Goal: Task Accomplishment & Management: Use online tool/utility

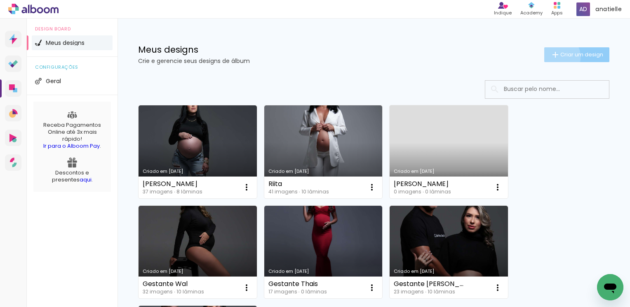
click at [550, 57] on iron-icon at bounding box center [555, 55] width 10 height 10
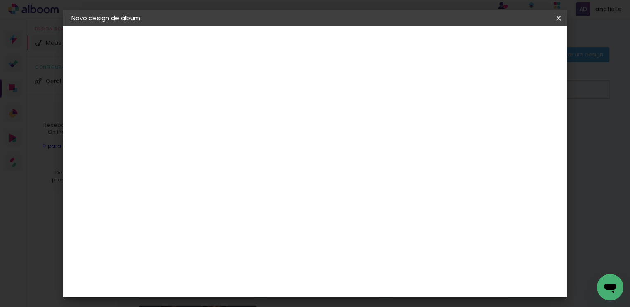
click at [206, 114] on input at bounding box center [206, 110] width 0 height 13
type input "[PERSON_NAME]"
type paper-input "[PERSON_NAME]"
click at [291, 50] on paper-button "Avançar" at bounding box center [270, 44] width 40 height 14
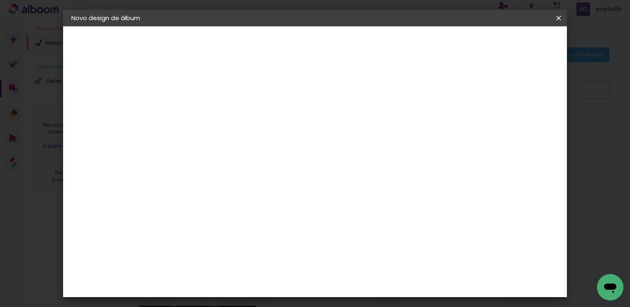
click at [229, 153] on div "AlfaFotoBook" at bounding box center [222, 152] width 44 height 7
click at [0, 0] on slot "Avançar" at bounding box center [0, 0] width 0 height 0
click at [262, 157] on span "My Book H" at bounding box center [242, 168] width 38 height 22
click at [340, 49] on paper-button "Avançar" at bounding box center [320, 44] width 40 height 14
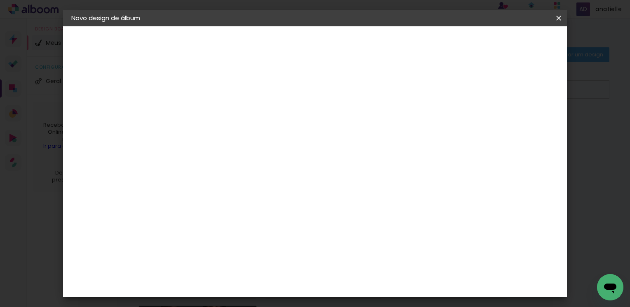
click at [507, 46] on span "Iniciar design" at bounding box center [488, 44] width 38 height 6
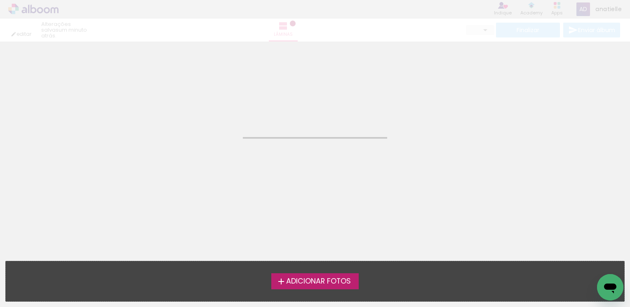
click at [320, 280] on span "Adicionar Fotos" at bounding box center [318, 281] width 65 height 7
click at [0, 0] on input "file" at bounding box center [0, 0] width 0 height 0
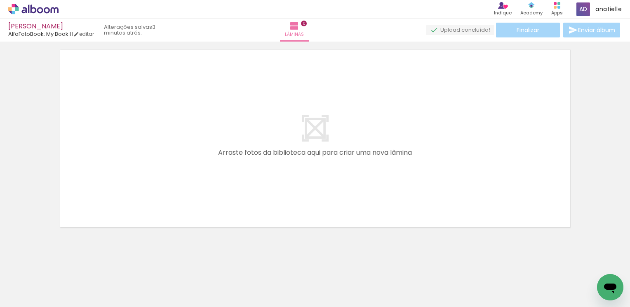
scroll to position [26, 0]
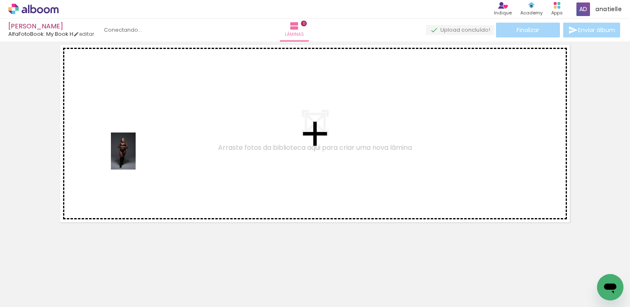
drag, startPoint x: 87, startPoint y: 282, endPoint x: 136, endPoint y: 157, distance: 134.0
click at [136, 157] on quentale-workspace at bounding box center [315, 153] width 630 height 307
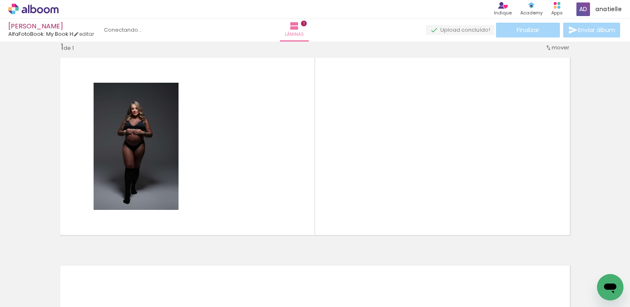
scroll to position [10, 0]
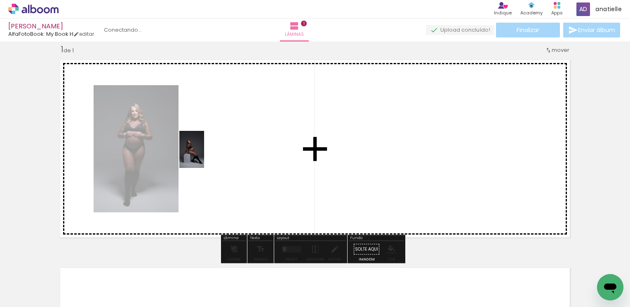
drag, startPoint x: 127, startPoint y: 289, endPoint x: 205, endPoint y: 155, distance: 154.6
click at [205, 155] on quentale-workspace at bounding box center [315, 153] width 630 height 307
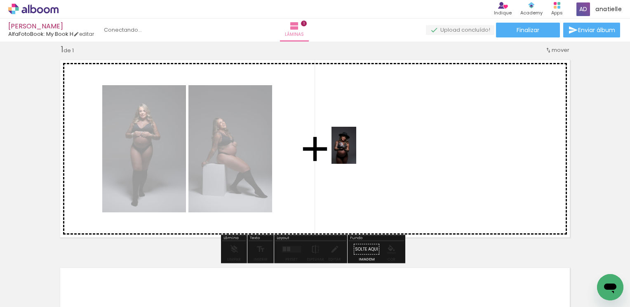
drag, startPoint x: 178, startPoint y: 293, endPoint x: 312, endPoint y: 247, distance: 140.8
click at [357, 151] on quentale-workspace at bounding box center [315, 153] width 630 height 307
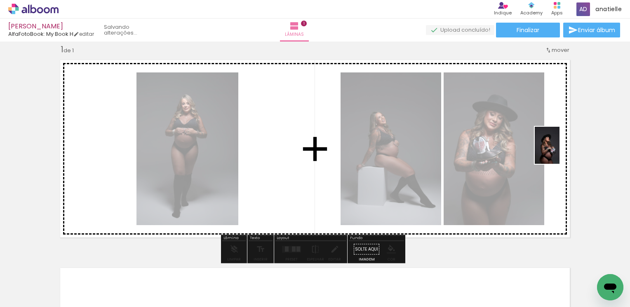
drag, startPoint x: 233, startPoint y: 285, endPoint x: 560, endPoint y: 151, distance: 353.1
click at [560, 151] on quentale-workspace at bounding box center [315, 153] width 630 height 307
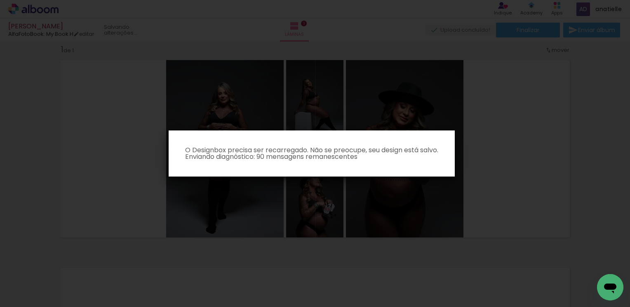
click at [313, 148] on p "O Designbox precisa ser recarregado. Não se preocupe, seu design está salvo. En…" at bounding box center [311, 153] width 273 height 13
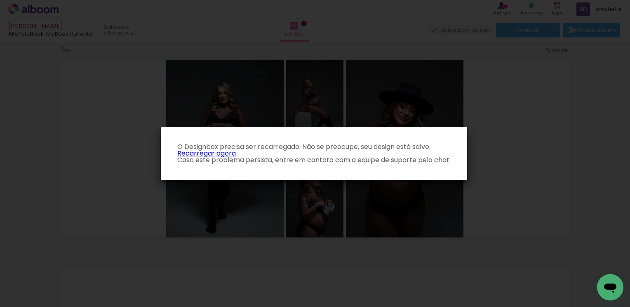
click at [214, 151] on link "Recarregar agora" at bounding box center [206, 153] width 59 height 9
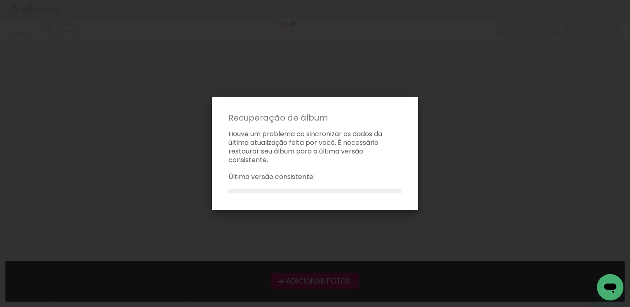
click at [308, 281] on body "link( href="../../bower_components/polymer/polymer.html" rel="import" ) picture…" at bounding box center [315, 153] width 630 height 307
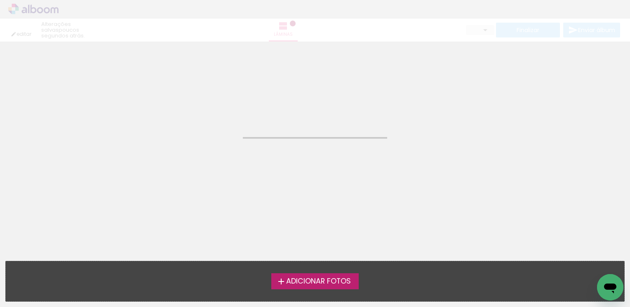
click at [318, 278] on span "Adicionar Fotos" at bounding box center [318, 281] width 65 height 7
click at [0, 0] on input "file" at bounding box center [0, 0] width 0 height 0
click at [313, 280] on span "Adicionar Fotos" at bounding box center [318, 281] width 65 height 7
click at [0, 0] on input "file" at bounding box center [0, 0] width 0 height 0
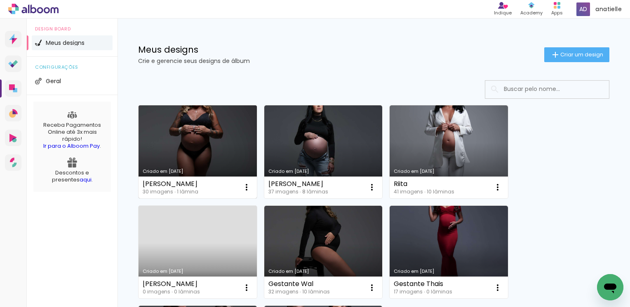
click at [201, 151] on link "Criado em [DATE]" at bounding box center [197, 152] width 118 height 93
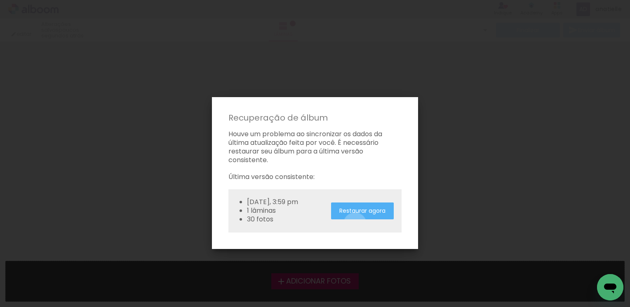
click at [354, 220] on paper-button "Restaurar agora" at bounding box center [362, 211] width 63 height 17
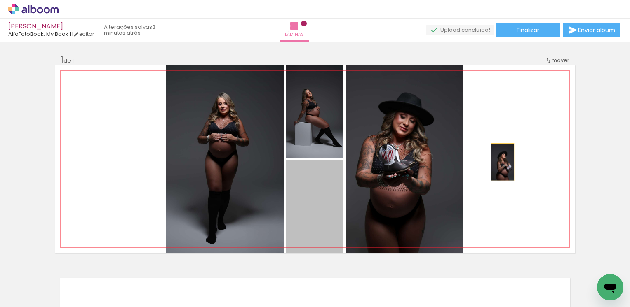
drag, startPoint x: 325, startPoint y: 208, endPoint x: 499, endPoint y: 162, distance: 180.3
click at [499, 162] on quentale-layouter at bounding box center [314, 160] width 519 height 188
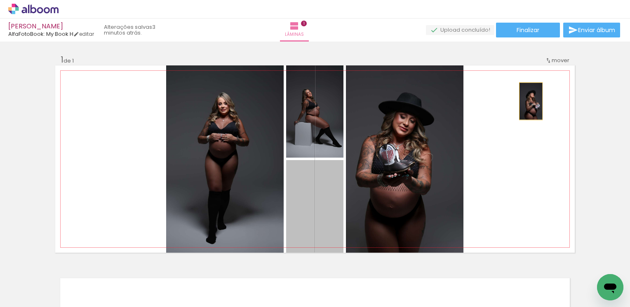
drag, startPoint x: 331, startPoint y: 204, endPoint x: 529, endPoint y: 103, distance: 222.0
click at [529, 103] on quentale-layouter at bounding box center [314, 160] width 519 height 188
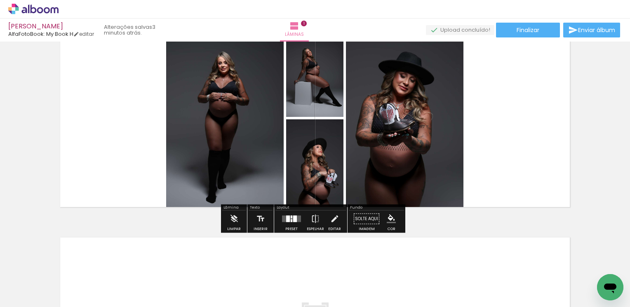
scroll to position [82, 0]
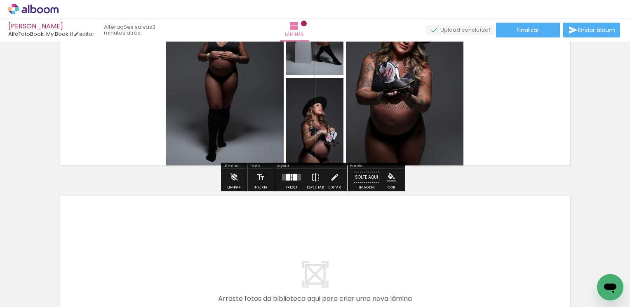
click at [290, 181] on div at bounding box center [291, 177] width 22 height 16
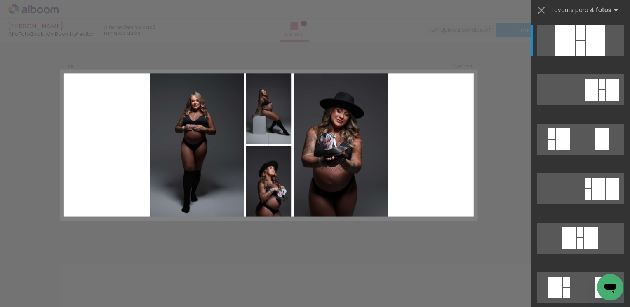
scroll to position [10, 0]
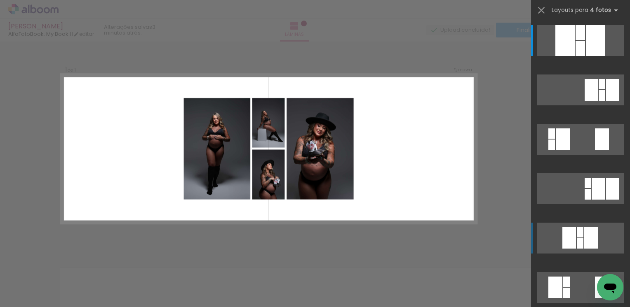
click at [575, 56] on div at bounding box center [579, 48] width 9 height 15
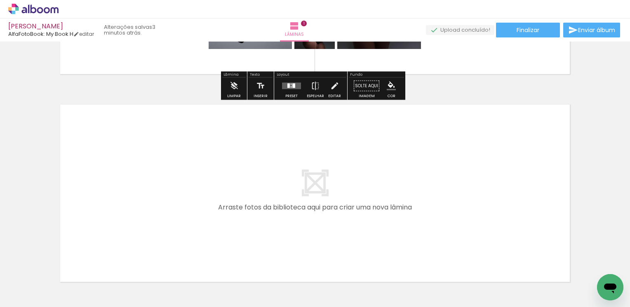
scroll to position [216, 0]
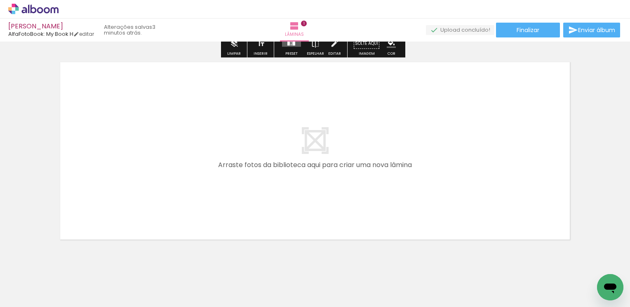
click at [354, 174] on quentale-layouter at bounding box center [314, 151] width 519 height 188
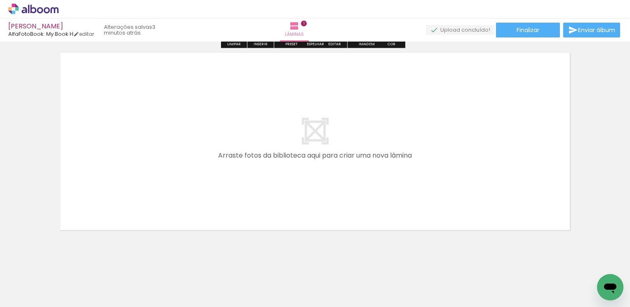
scroll to position [234, 0]
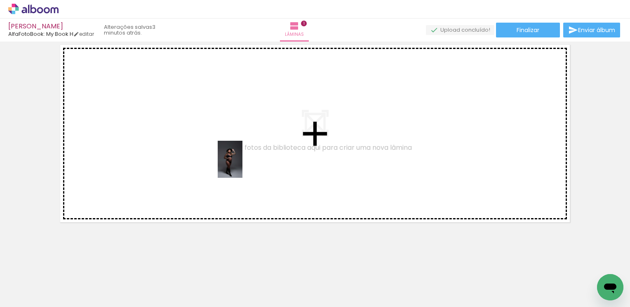
drag, startPoint x: 271, startPoint y: 288, endPoint x: 236, endPoint y: 158, distance: 134.5
click at [236, 158] on quentale-workspace at bounding box center [315, 153] width 630 height 307
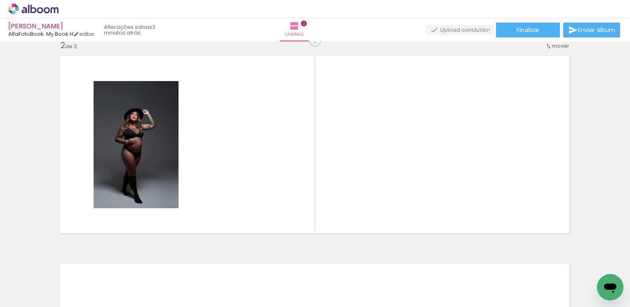
scroll to position [218, 0]
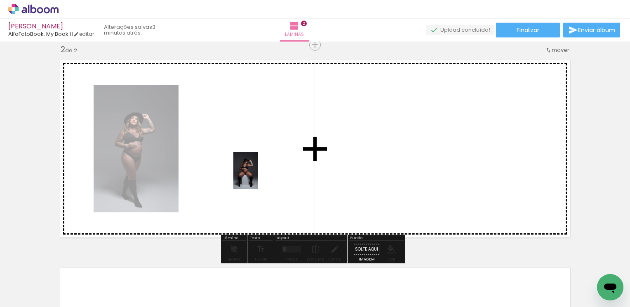
drag, startPoint x: 314, startPoint y: 281, endPoint x: 258, endPoint y: 177, distance: 118.0
click at [258, 177] on quentale-workspace at bounding box center [315, 153] width 630 height 307
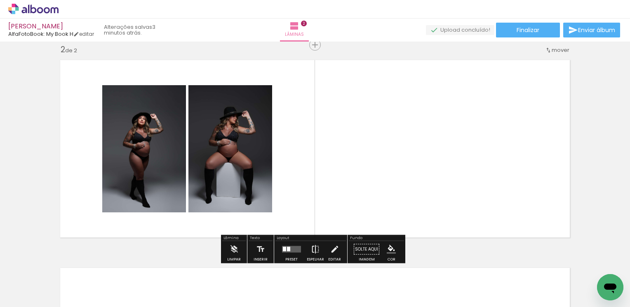
click at [316, 246] on iron-icon at bounding box center [315, 250] width 9 height 16
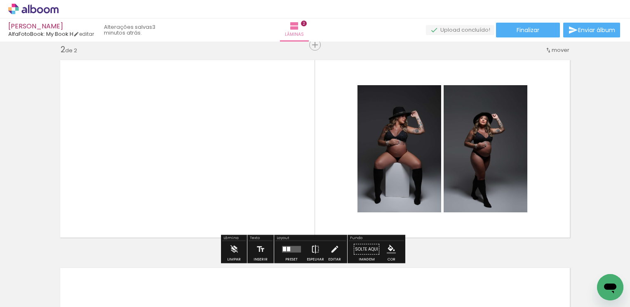
click at [311, 249] on iron-icon at bounding box center [315, 250] width 9 height 16
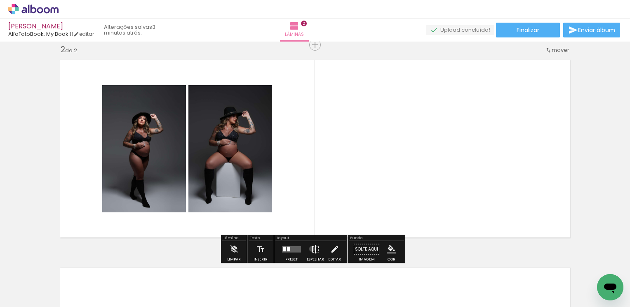
click at [311, 249] on iron-icon at bounding box center [315, 250] width 9 height 16
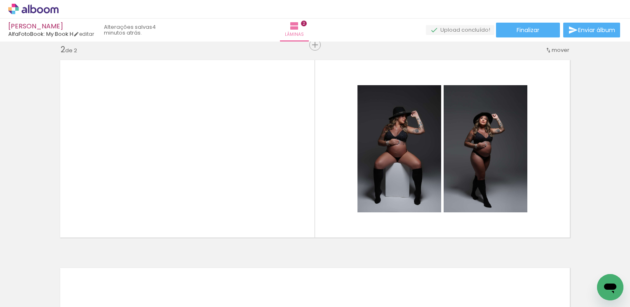
click at [96, 291] on div at bounding box center [82, 279] width 27 height 41
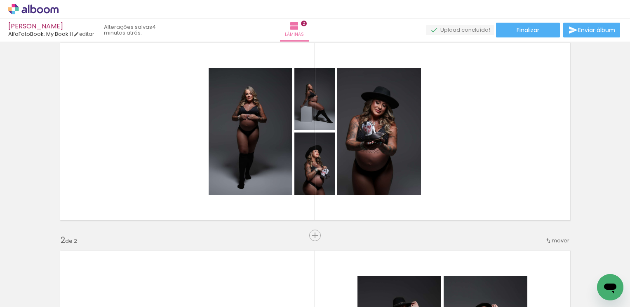
scroll to position [12, 0]
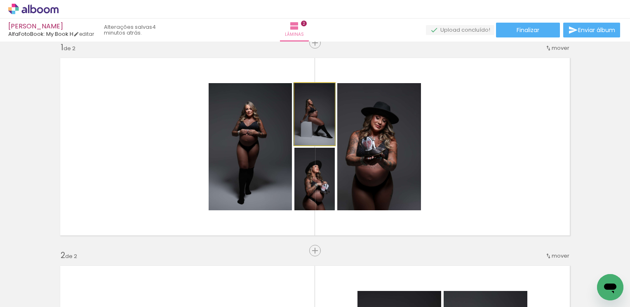
click at [311, 121] on quentale-photo at bounding box center [314, 114] width 40 height 62
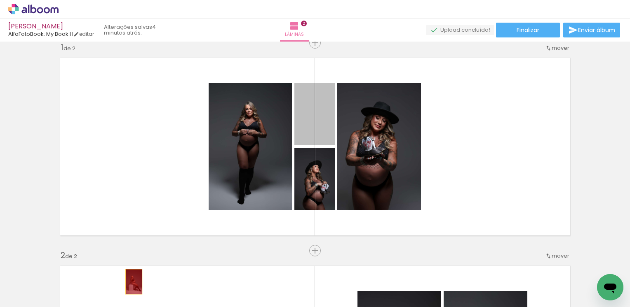
drag, startPoint x: 306, startPoint y: 127, endPoint x: 131, endPoint y: 282, distance: 234.2
click at [131, 282] on quentale-workspace at bounding box center [315, 153] width 630 height 307
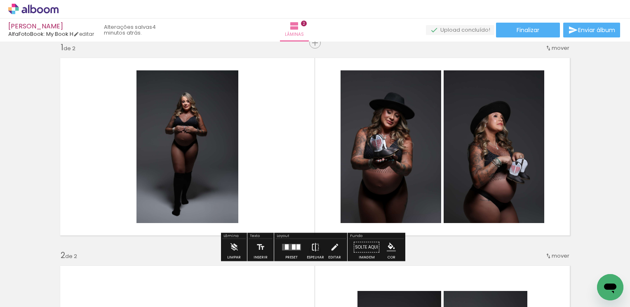
click at [320, 248] on paper-button "Espelhar" at bounding box center [315, 249] width 21 height 21
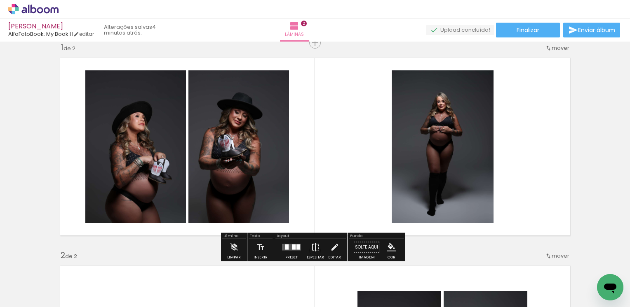
click at [318, 244] on paper-button "Espelhar" at bounding box center [315, 249] width 21 height 21
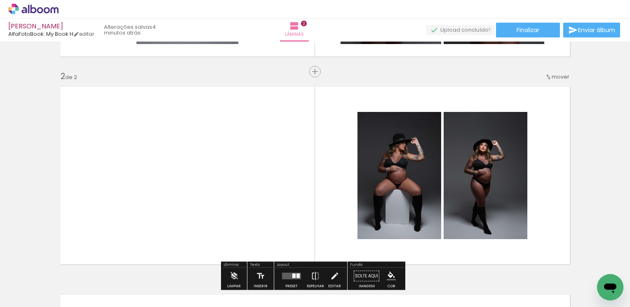
scroll to position [218, 0]
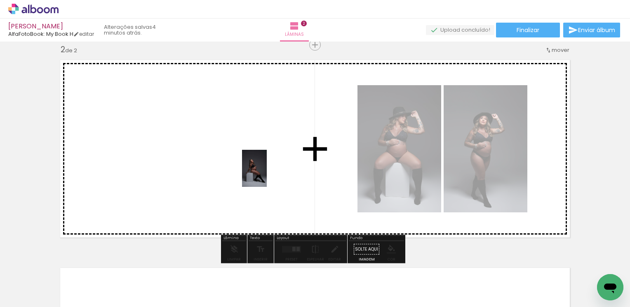
drag, startPoint x: 140, startPoint y: 281, endPoint x: 267, endPoint y: 175, distance: 165.6
click at [267, 175] on quentale-workspace at bounding box center [315, 153] width 630 height 307
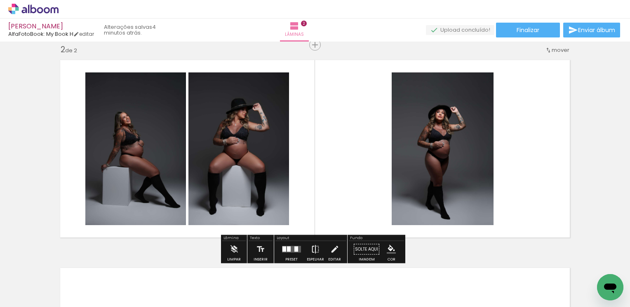
click at [314, 246] on iron-icon at bounding box center [315, 250] width 9 height 16
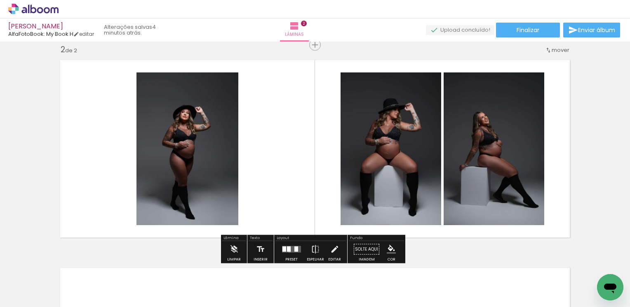
click at [287, 251] on div at bounding box center [289, 249] width 4 height 5
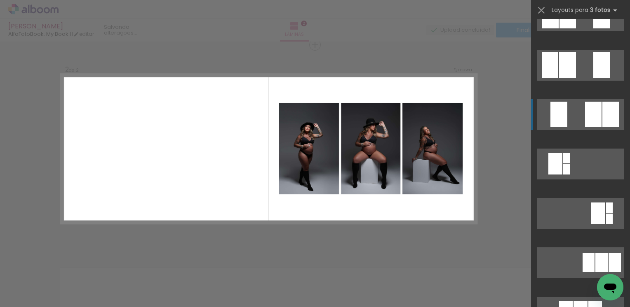
scroll to position [206, 0]
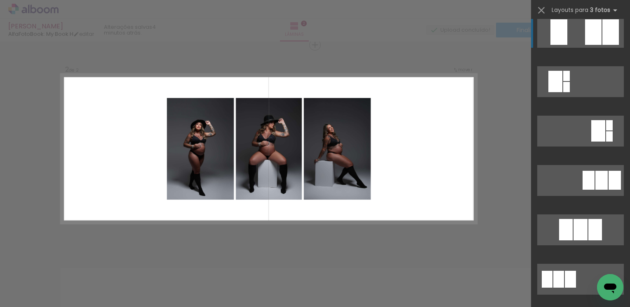
click at [573, 227] on div at bounding box center [580, 229] width 14 height 21
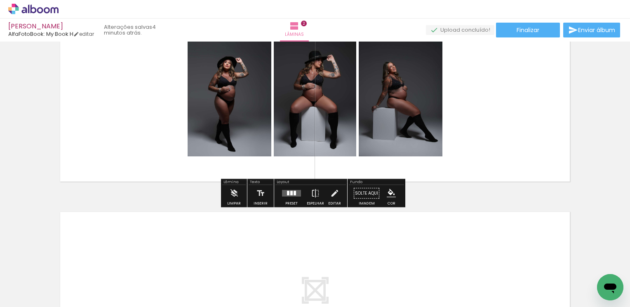
scroll to position [342, 0]
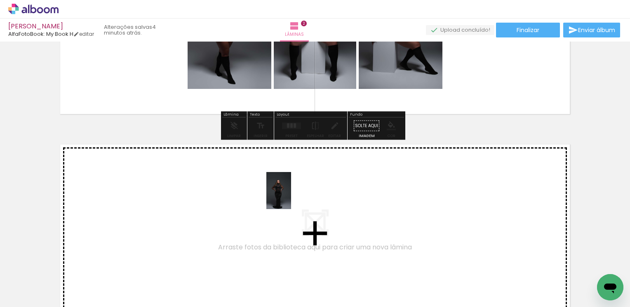
drag, startPoint x: 364, startPoint y: 278, endPoint x: 291, endPoint y: 197, distance: 109.1
click at [291, 197] on quentale-workspace at bounding box center [315, 153] width 630 height 307
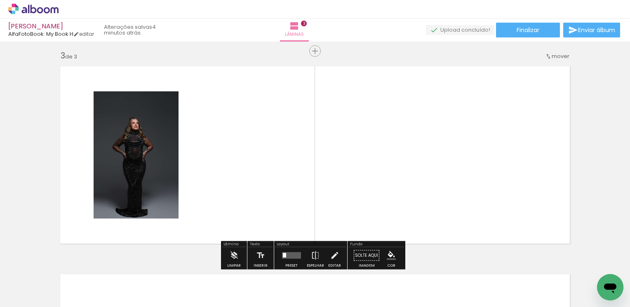
scroll to position [427, 0]
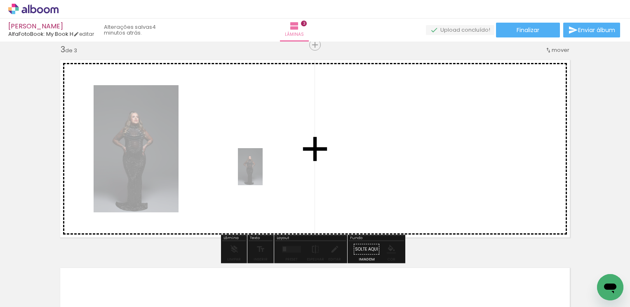
drag, startPoint x: 357, startPoint y: 279, endPoint x: 350, endPoint y: 218, distance: 61.0
click at [259, 169] on quentale-workspace at bounding box center [315, 153] width 630 height 307
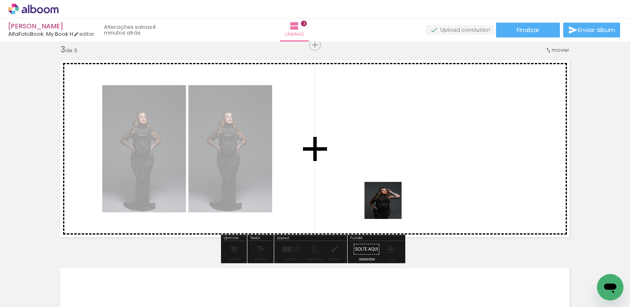
drag, startPoint x: 407, startPoint y: 278, endPoint x: 373, endPoint y: 156, distance: 126.3
click at [373, 156] on quentale-workspace at bounding box center [315, 153] width 630 height 307
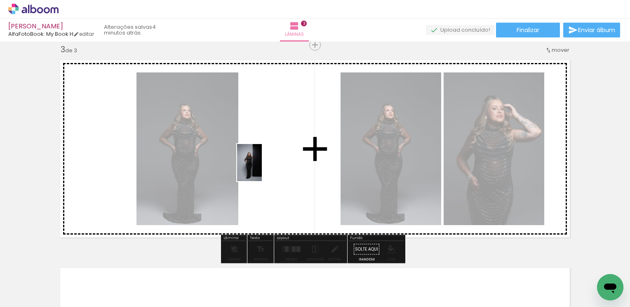
drag, startPoint x: 457, startPoint y: 279, endPoint x: 262, endPoint y: 169, distance: 224.1
click at [262, 169] on quentale-workspace at bounding box center [315, 153] width 630 height 307
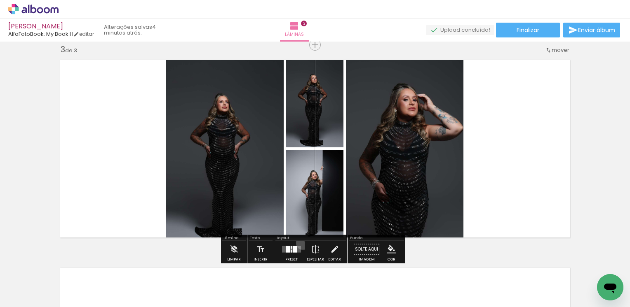
click at [301, 243] on paper-button "Preset" at bounding box center [291, 252] width 26 height 21
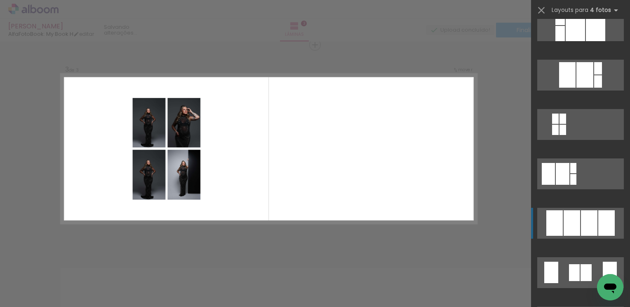
scroll to position [412, 0]
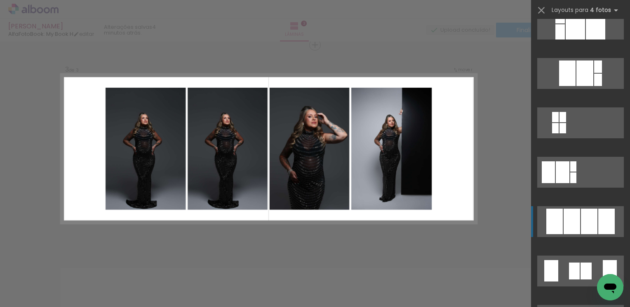
click at [570, 263] on div at bounding box center [574, 271] width 11 height 17
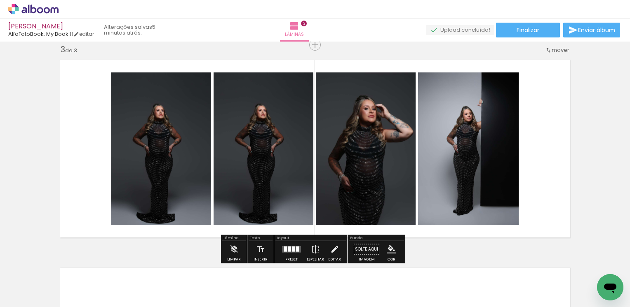
click at [266, 172] on quentale-photo at bounding box center [264, 149] width 100 height 153
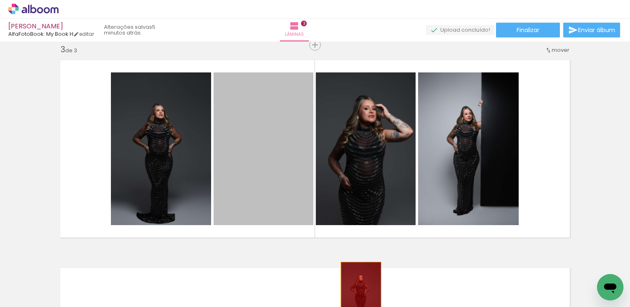
drag, startPoint x: 261, startPoint y: 172, endPoint x: 358, endPoint y: 293, distance: 155.1
click at [358, 293] on quentale-workspace at bounding box center [315, 153] width 630 height 307
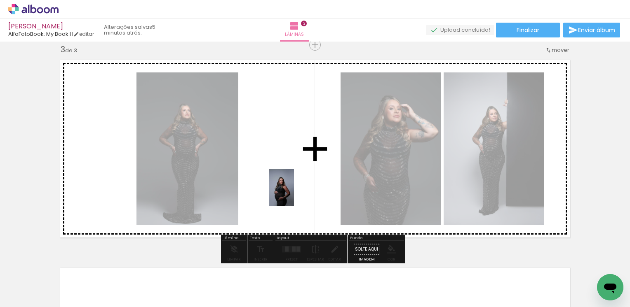
drag, startPoint x: 495, startPoint y: 288, endPoint x: 293, endPoint y: 190, distance: 224.5
click at [293, 190] on quentale-workspace at bounding box center [315, 153] width 630 height 307
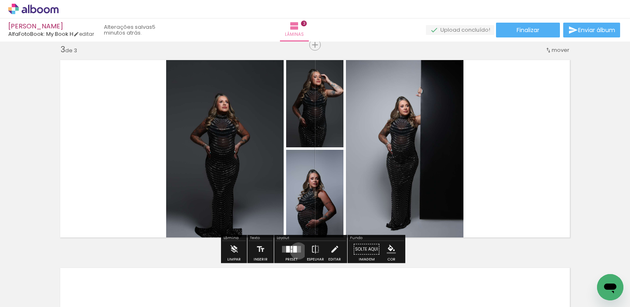
click at [296, 251] on quentale-layouter at bounding box center [291, 249] width 19 height 7
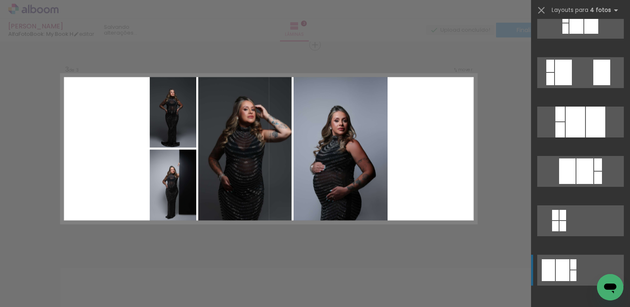
scroll to position [371, 0]
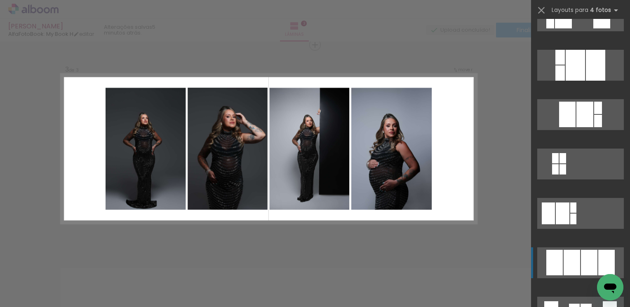
click at [565, 81] on div at bounding box center [559, 73] width 9 height 15
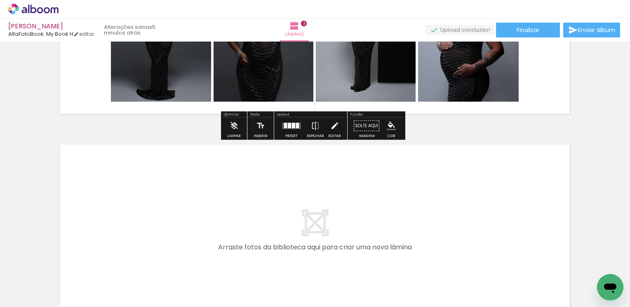
scroll to position [633, 0]
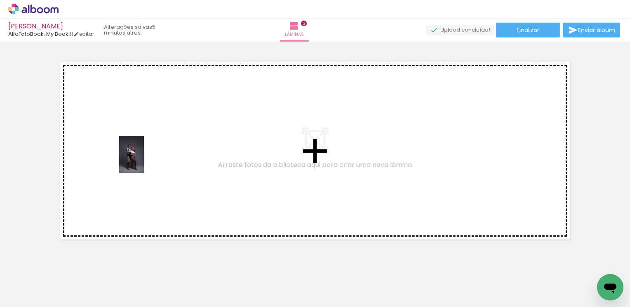
drag, startPoint x: 546, startPoint y: 279, endPoint x: 144, endPoint y: 161, distance: 418.9
click at [144, 161] on quentale-workspace at bounding box center [315, 153] width 630 height 307
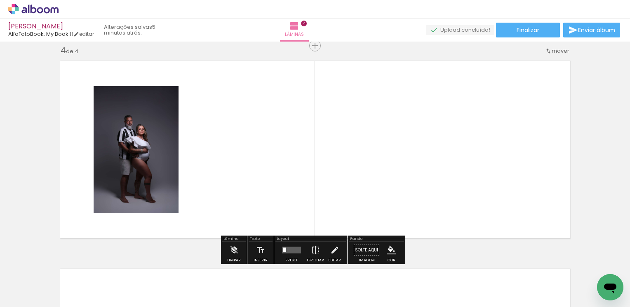
scroll to position [635, 0]
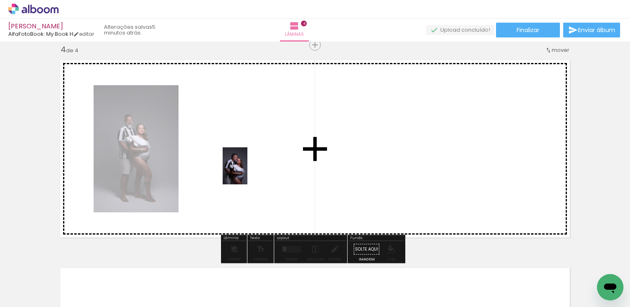
drag, startPoint x: 587, startPoint y: 276, endPoint x: 247, endPoint y: 171, distance: 354.9
click at [247, 171] on quentale-workspace at bounding box center [315, 153] width 630 height 307
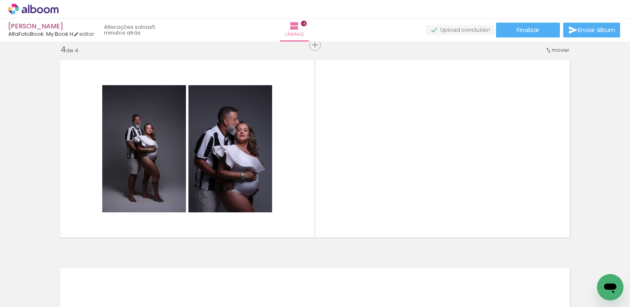
scroll to position [0, 187]
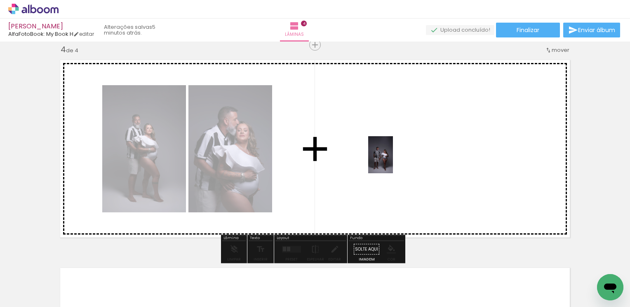
drag, startPoint x: 448, startPoint y: 283, endPoint x: 393, endPoint y: 161, distance: 133.7
click at [393, 161] on quentale-workspace at bounding box center [315, 153] width 630 height 307
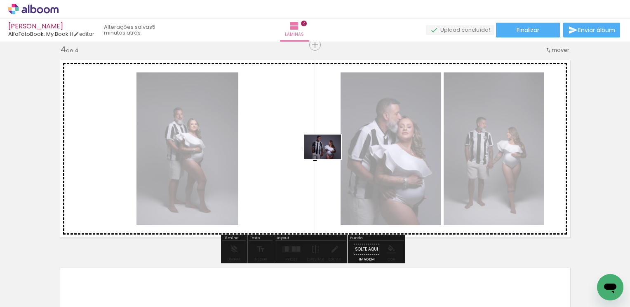
drag, startPoint x: 507, startPoint y: 288, endPoint x: 327, endPoint y: 159, distance: 220.7
click at [327, 159] on quentale-workspace at bounding box center [315, 153] width 630 height 307
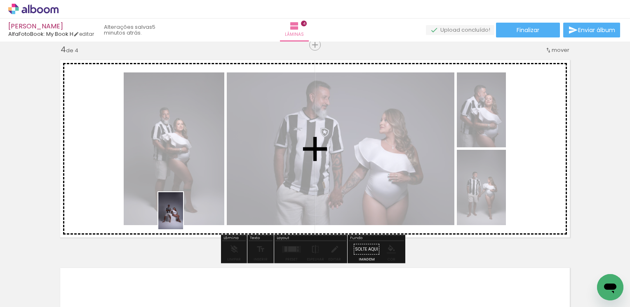
drag, startPoint x: 586, startPoint y: 281, endPoint x: 183, endPoint y: 217, distance: 407.8
click at [183, 217] on quentale-workspace at bounding box center [315, 153] width 630 height 307
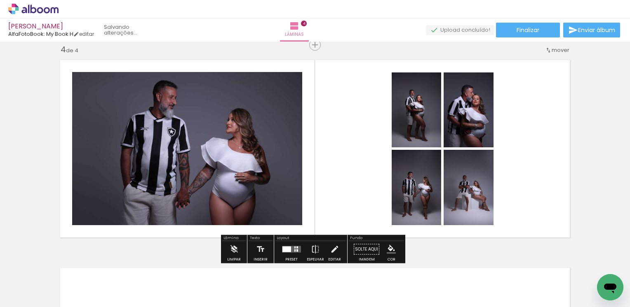
click at [296, 251] on div at bounding box center [297, 251] width 2 height 2
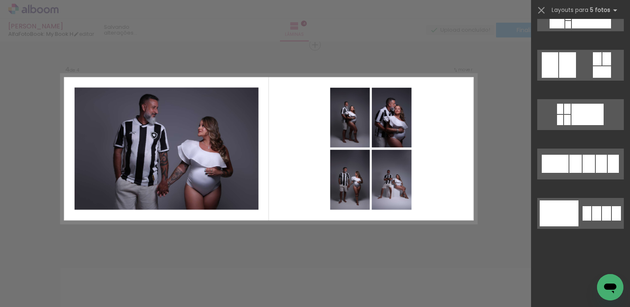
scroll to position [0, 0]
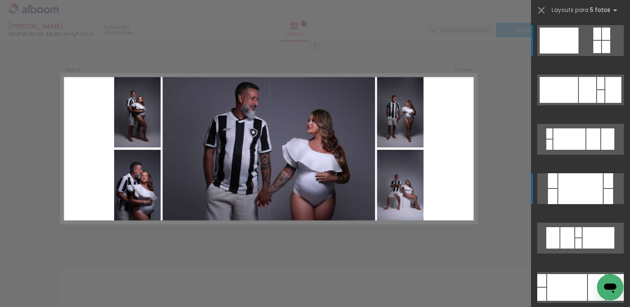
click at [568, 194] on div at bounding box center [580, 189] width 45 height 31
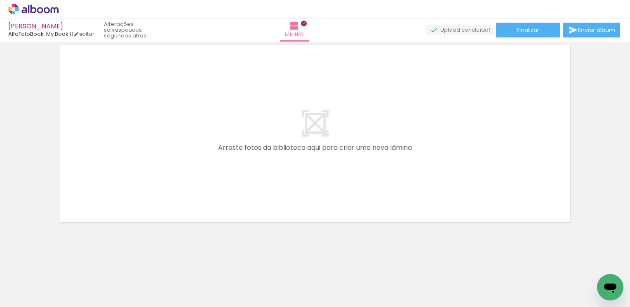
scroll to position [0, 432]
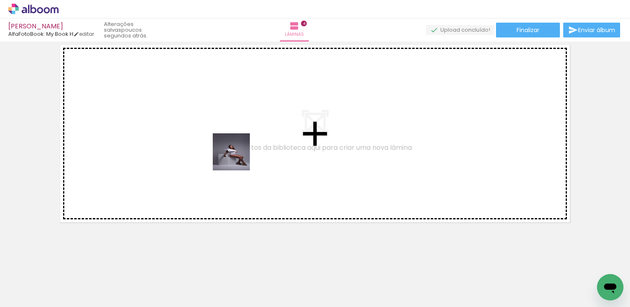
drag, startPoint x: 305, startPoint y: 287, endPoint x: 359, endPoint y: 230, distance: 78.4
click at [219, 133] on quentale-workspace at bounding box center [315, 153] width 630 height 307
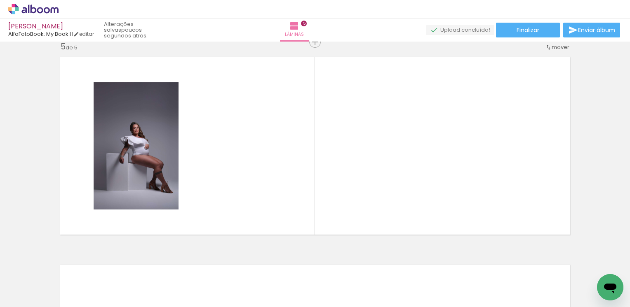
scroll to position [843, 0]
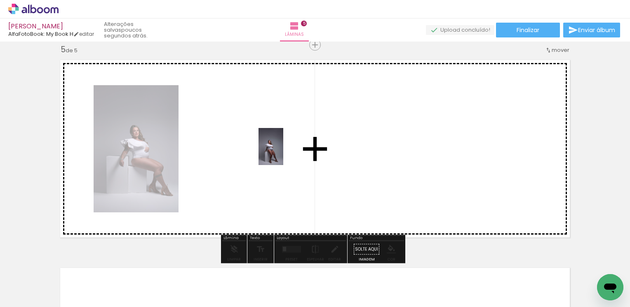
drag, startPoint x: 442, startPoint y: 281, endPoint x: 456, endPoint y: 243, distance: 40.4
click at [282, 153] on quentale-workspace at bounding box center [315, 153] width 630 height 307
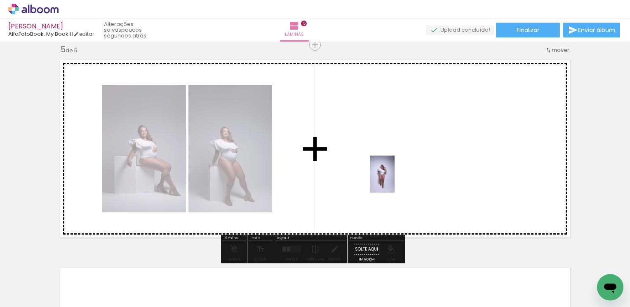
drag, startPoint x: 493, startPoint y: 286, endPoint x: 394, endPoint y: 181, distance: 144.4
click at [394, 181] on quentale-workspace at bounding box center [315, 153] width 630 height 307
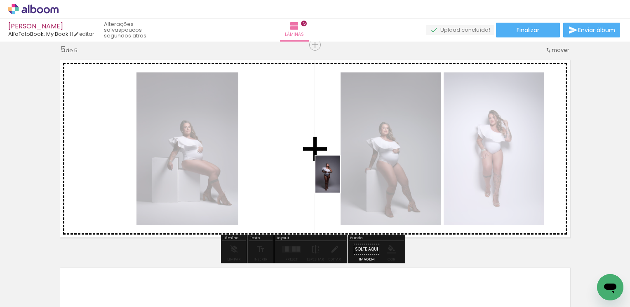
drag, startPoint x: 534, startPoint y: 288, endPoint x: 340, endPoint y: 181, distance: 221.8
click at [340, 181] on quentale-workspace at bounding box center [315, 153] width 630 height 307
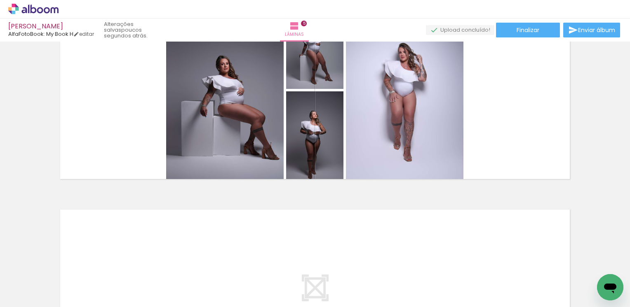
scroll to position [819, 0]
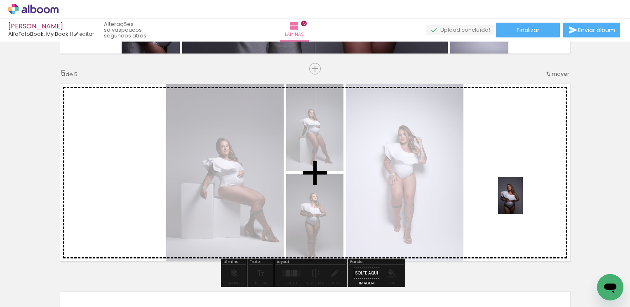
drag, startPoint x: 579, startPoint y: 275, endPoint x: 523, endPoint y: 200, distance: 93.0
click at [523, 200] on quentale-workspace at bounding box center [315, 153] width 630 height 307
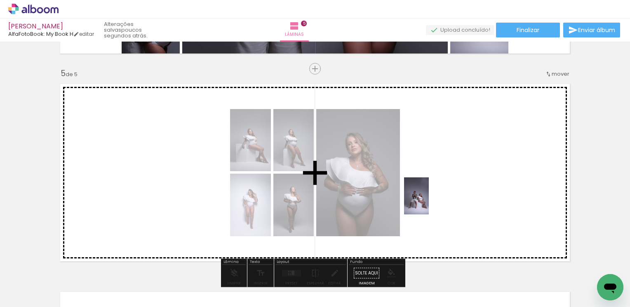
drag, startPoint x: 396, startPoint y: 284, endPoint x: 429, endPoint y: 202, distance: 87.6
click at [429, 202] on quentale-workspace at bounding box center [315, 153] width 630 height 307
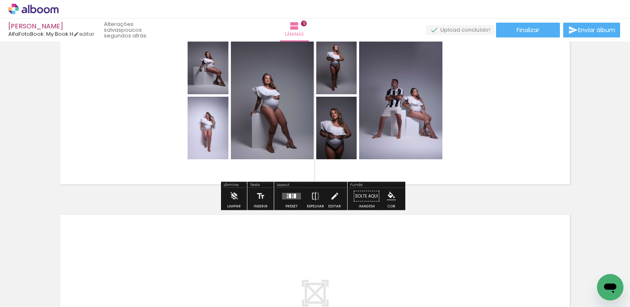
scroll to position [901, 0]
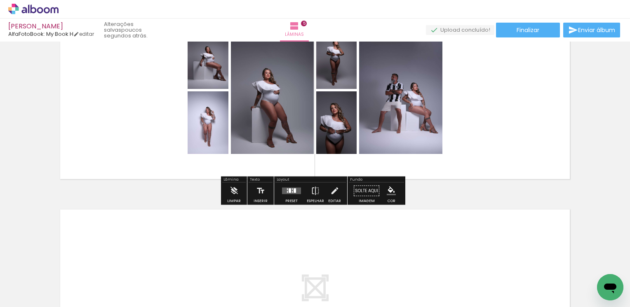
click at [289, 191] on div at bounding box center [290, 191] width 2 height 5
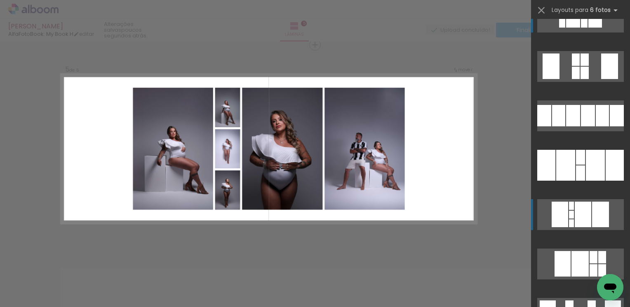
scroll to position [41, 0]
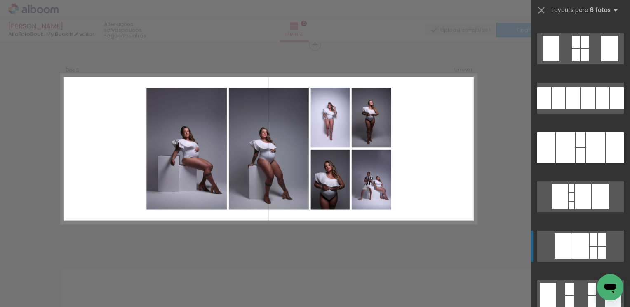
click at [575, 239] on div at bounding box center [579, 247] width 17 height 26
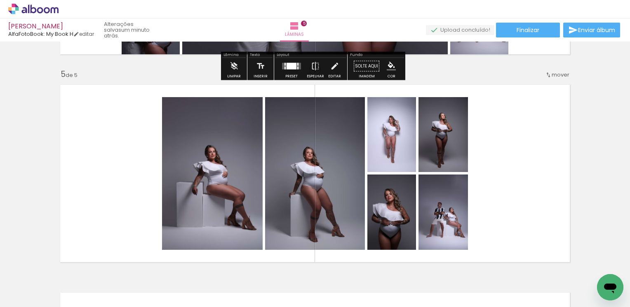
scroll to position [860, 0]
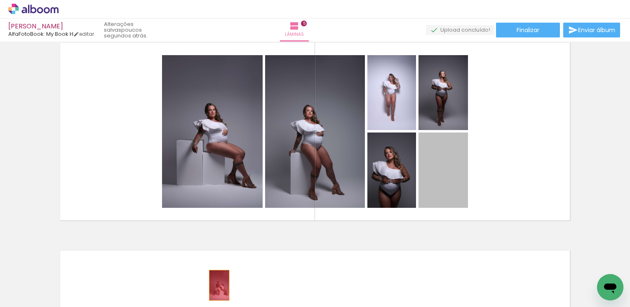
drag, startPoint x: 425, startPoint y: 164, endPoint x: 216, endPoint y: 286, distance: 241.8
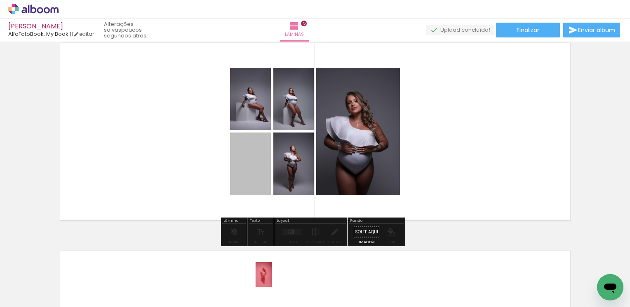
drag, startPoint x: 257, startPoint y: 160, endPoint x: 261, endPoint y: 275, distance: 114.6
click at [261, 275] on quentale-workspace at bounding box center [315, 153] width 630 height 307
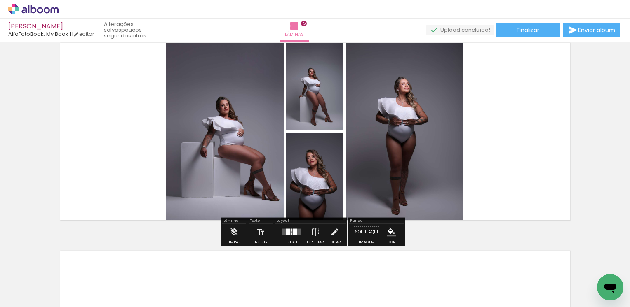
click at [288, 232] on quentale-layouter at bounding box center [291, 232] width 19 height 7
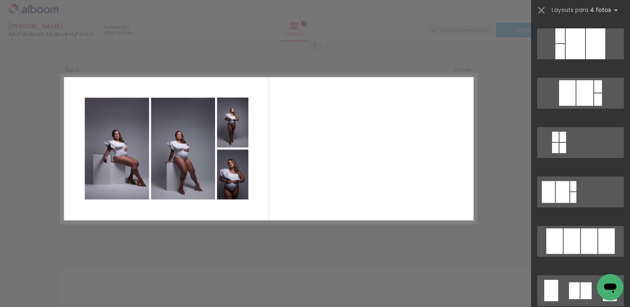
scroll to position [412, 0]
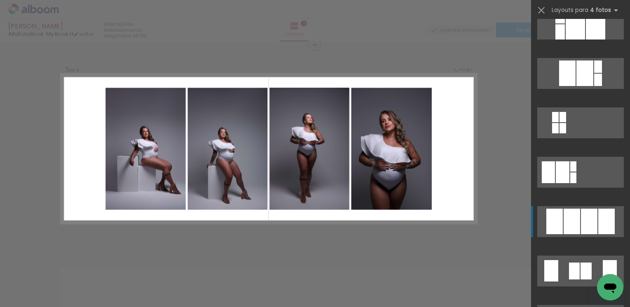
click at [580, 263] on div at bounding box center [585, 271] width 11 height 17
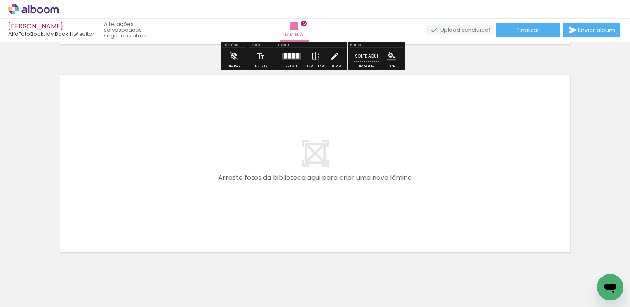
scroll to position [1066, 0]
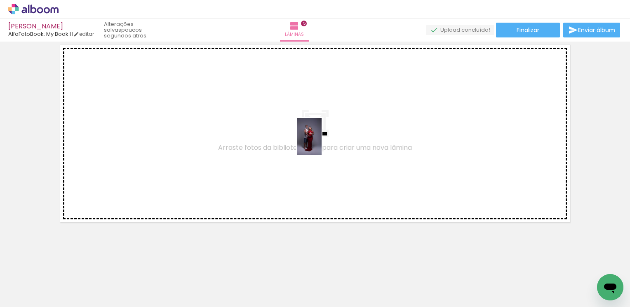
drag, startPoint x: 366, startPoint y: 291, endPoint x: 322, endPoint y: 143, distance: 154.6
click at [322, 143] on quentale-workspace at bounding box center [315, 153] width 630 height 307
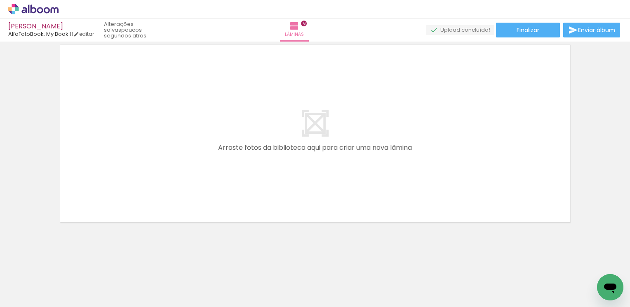
scroll to position [0, 699]
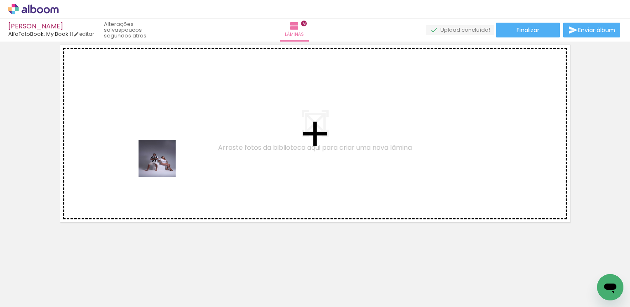
drag, startPoint x: 127, startPoint y: 286, endPoint x: 211, endPoint y: 240, distance: 95.7
click at [167, 151] on quentale-workspace at bounding box center [315, 153] width 630 height 307
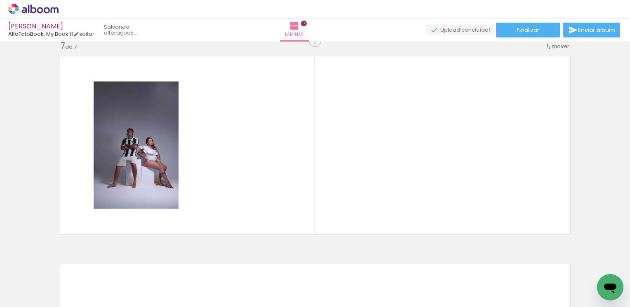
scroll to position [1259, 0]
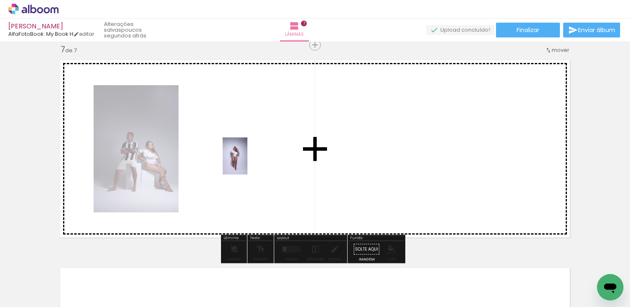
drag, startPoint x: 218, startPoint y: 281, endPoint x: 247, endPoint y: 162, distance: 122.4
click at [247, 162] on quentale-workspace at bounding box center [315, 153] width 630 height 307
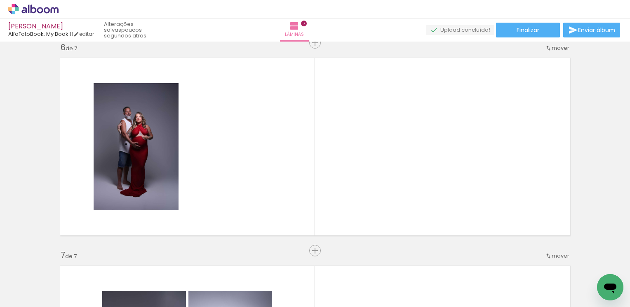
scroll to position [0, 673]
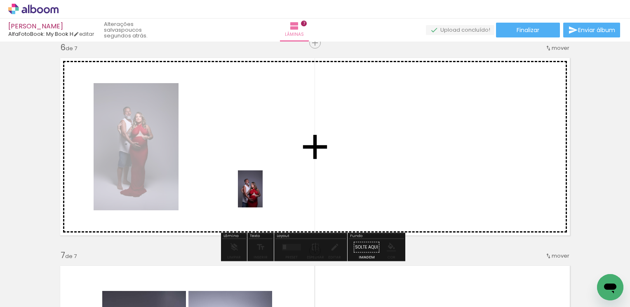
drag, startPoint x: 327, startPoint y: 291, endPoint x: 262, endPoint y: 194, distance: 117.2
click at [262, 194] on quentale-workspace at bounding box center [315, 153] width 630 height 307
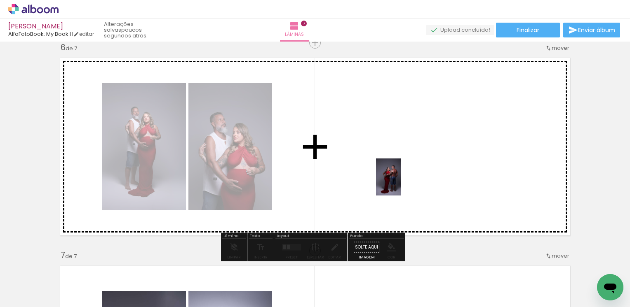
drag, startPoint x: 370, startPoint y: 285, endPoint x: 401, endPoint y: 183, distance: 106.4
click at [401, 183] on quentale-workspace at bounding box center [315, 153] width 630 height 307
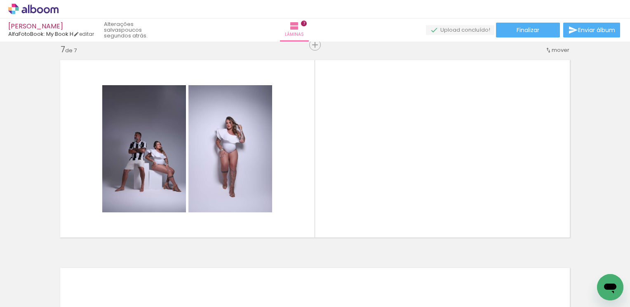
scroll to position [0, 348]
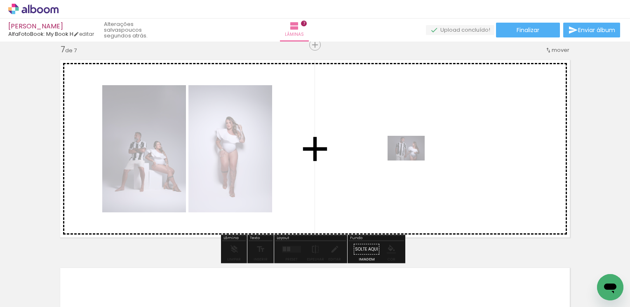
drag, startPoint x: 327, startPoint y: 284, endPoint x: 412, endPoint y: 161, distance: 149.3
click at [412, 161] on quentale-workspace at bounding box center [315, 153] width 630 height 307
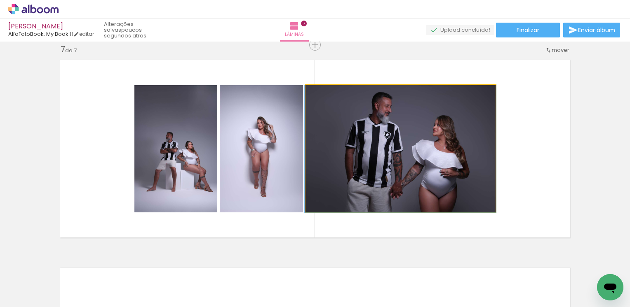
click at [412, 161] on quentale-photo at bounding box center [400, 148] width 190 height 127
drag, startPoint x: 406, startPoint y: 154, endPoint x: 380, endPoint y: 160, distance: 26.6
click at [380, 160] on quentale-photo at bounding box center [400, 148] width 190 height 127
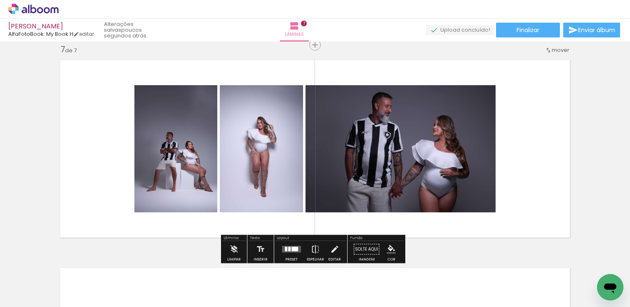
click at [0, 0] on slot "P&B" at bounding box center [0, 0] width 0 height 0
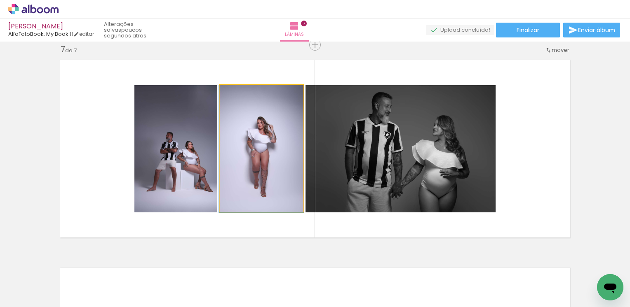
click at [261, 155] on quentale-photo at bounding box center [261, 148] width 83 height 127
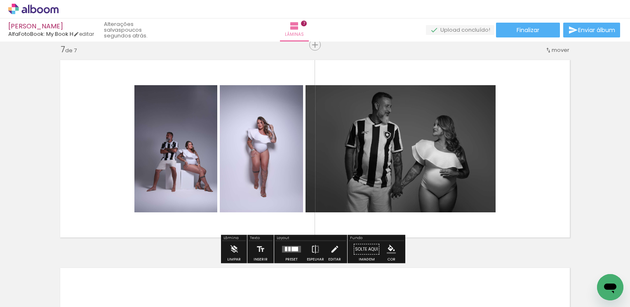
click at [0, 0] on slot "P&B" at bounding box center [0, 0] width 0 height 0
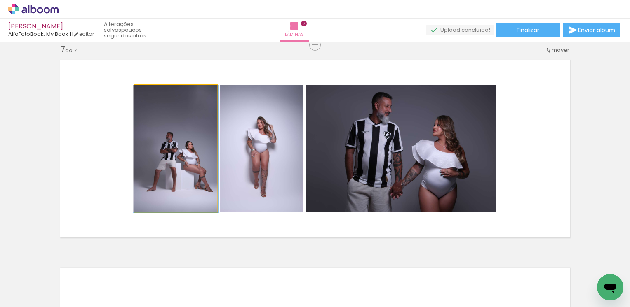
click at [178, 139] on quentale-photo at bounding box center [175, 148] width 83 height 127
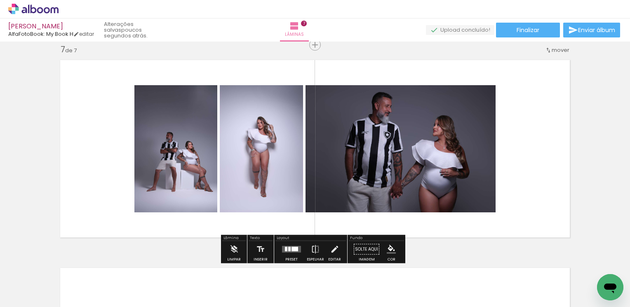
click at [239, 134] on quentale-photo at bounding box center [261, 148] width 83 height 127
click at [0, 0] on slot "P&B" at bounding box center [0, 0] width 0 height 0
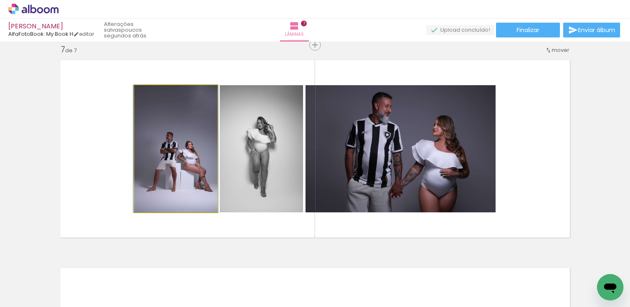
click at [181, 124] on quentale-photo at bounding box center [175, 148] width 83 height 127
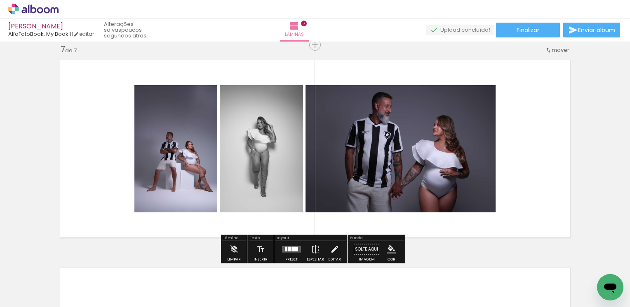
click at [0, 0] on slot "P&B" at bounding box center [0, 0] width 0 height 0
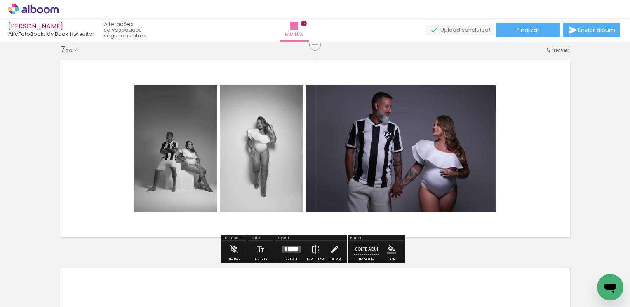
click at [420, 114] on quentale-photo at bounding box center [400, 148] width 190 height 127
click at [0, 0] on slot "P&B" at bounding box center [0, 0] width 0 height 0
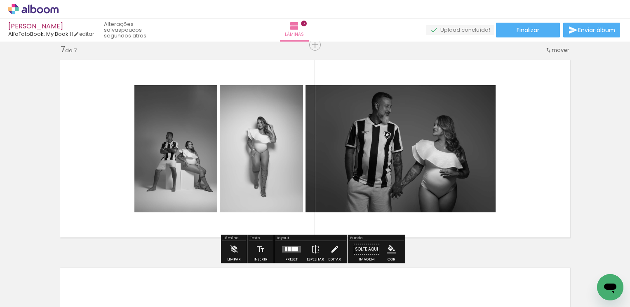
click at [541, 130] on quentale-layouter at bounding box center [314, 149] width 519 height 188
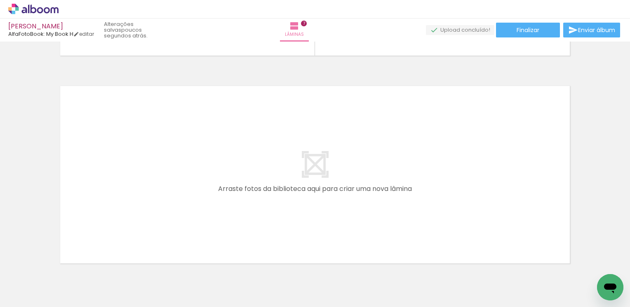
scroll to position [1483, 0]
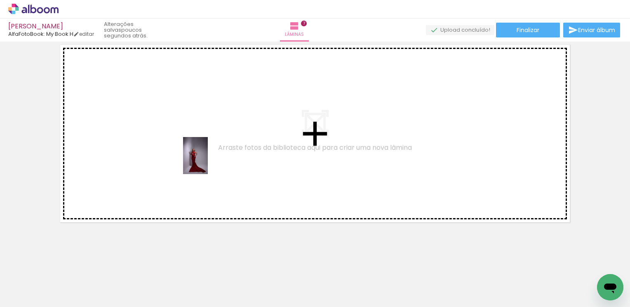
drag, startPoint x: 376, startPoint y: 286, endPoint x: 391, endPoint y: 248, distance: 41.4
click at [203, 160] on quentale-workspace at bounding box center [315, 153] width 630 height 307
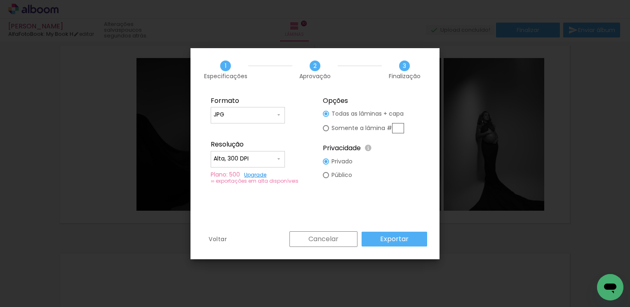
scroll to position [0, 825]
click at [273, 161] on input "Alta, 300 DPI" at bounding box center [245, 159] width 62 height 8
click at [273, 158] on paper-item "Alta, 300 DPI" at bounding box center [248, 158] width 74 height 16
click at [407, 234] on paper-button "Exportar" at bounding box center [394, 239] width 66 height 15
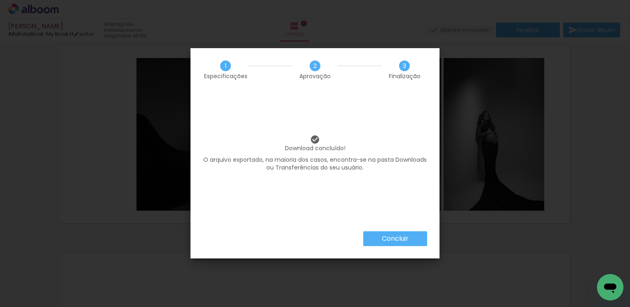
scroll to position [0, 825]
click at [0, 0] on slot "Concluir" at bounding box center [0, 0] width 0 height 0
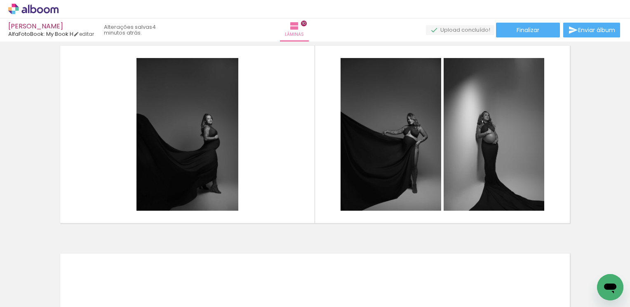
scroll to position [0, 825]
